Goal: Information Seeking & Learning: Learn about a topic

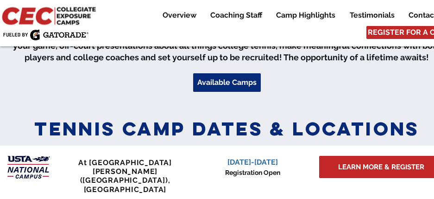
scroll to position [377, 0]
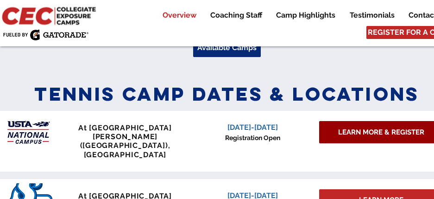
click at [347, 130] on span "LEARN MORE & REGISTER" at bounding box center [381, 132] width 86 height 10
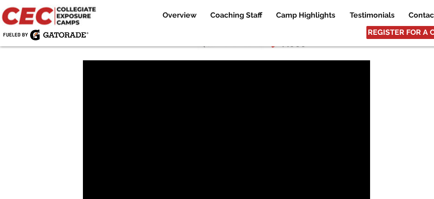
scroll to position [568, 0]
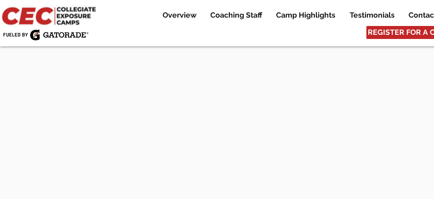
scroll to position [2954, 0]
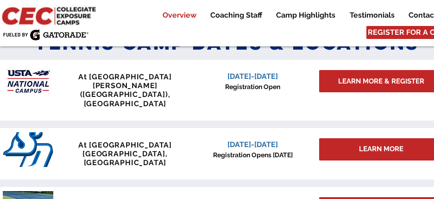
scroll to position [429, 0]
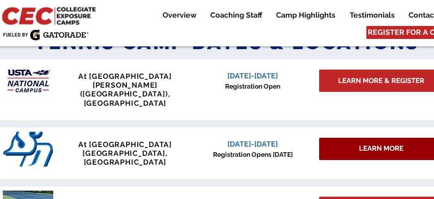
click at [356, 137] on div "LEARN MORE" at bounding box center [381, 148] width 124 height 22
click at [371, 143] on span "LEARN MORE" at bounding box center [381, 148] width 44 height 10
click at [329, 137] on div "LEARN MORE" at bounding box center [381, 148] width 124 height 22
click at [328, 137] on div "LEARN MORE" at bounding box center [381, 148] width 124 height 22
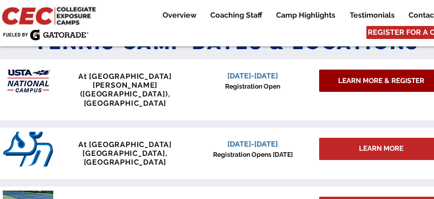
click at [354, 78] on span "LEARN MORE & REGISTER" at bounding box center [381, 81] width 86 height 10
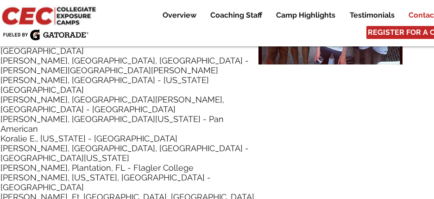
scroll to position [4596, 0]
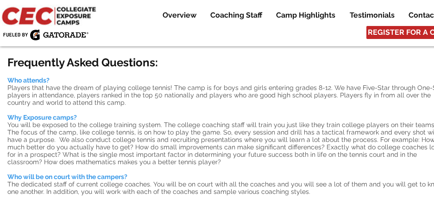
click at [200, 122] on span "You will be exposed to the college training system. The college coaching staff …" at bounding box center [224, 143] width 434 height 44
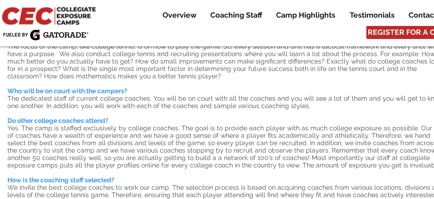
scroll to position [87, 0]
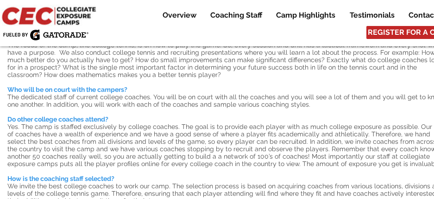
click at [200, 122] on p "Do other college coaches attend?" at bounding box center [226, 118] width 439 height 7
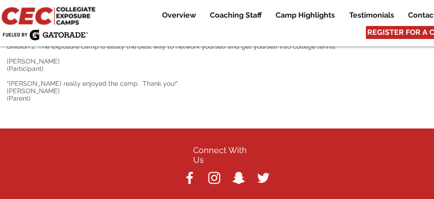
scroll to position [960, 0]
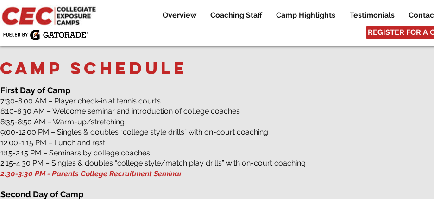
scroll to position [1246, 0]
click at [172, 85] on p "​​ First Day of Camp" at bounding box center [226, 91] width 453 height 12
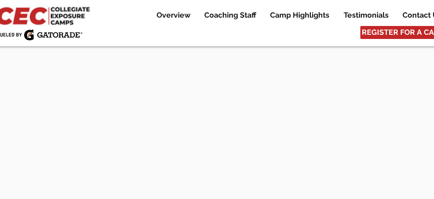
scroll to position [2859, 6]
click at [412, 14] on p "Contact Us" at bounding box center [422, 15] width 49 height 11
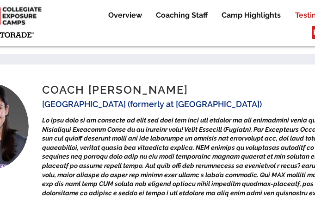
scroll to position [3931, 54]
